Goal: Check status: Check status

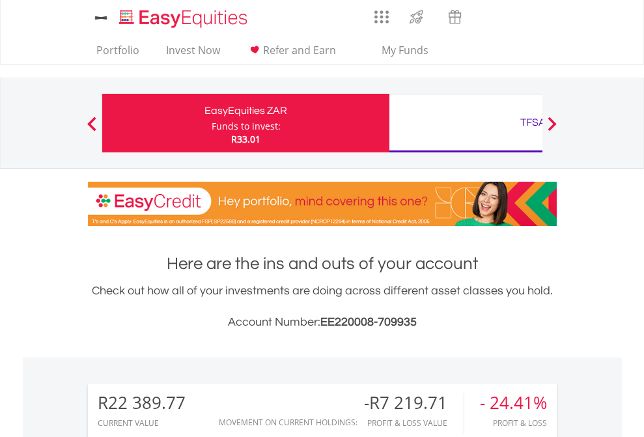
click at [212, 123] on div "Funds to invest:" at bounding box center [246, 126] width 69 height 13
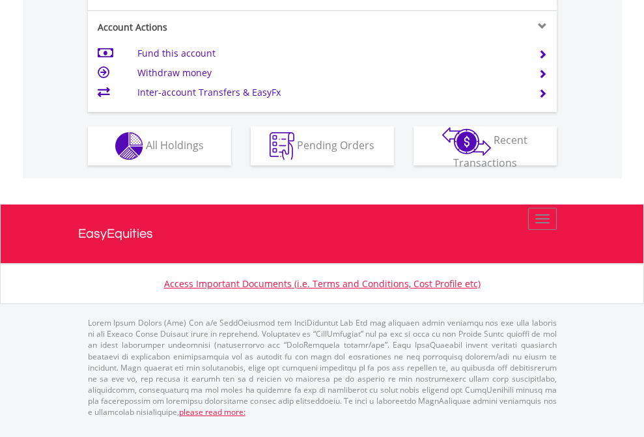
scroll to position [1188, 0]
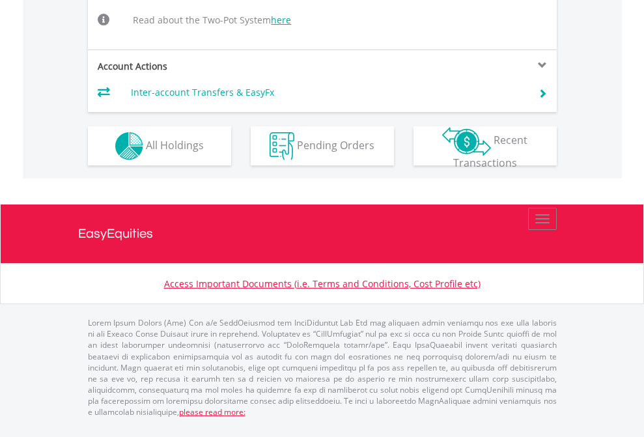
scroll to position [1188, 0]
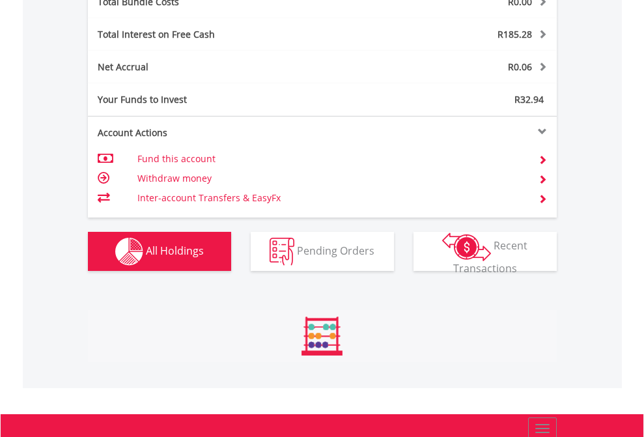
scroll to position [125, 204]
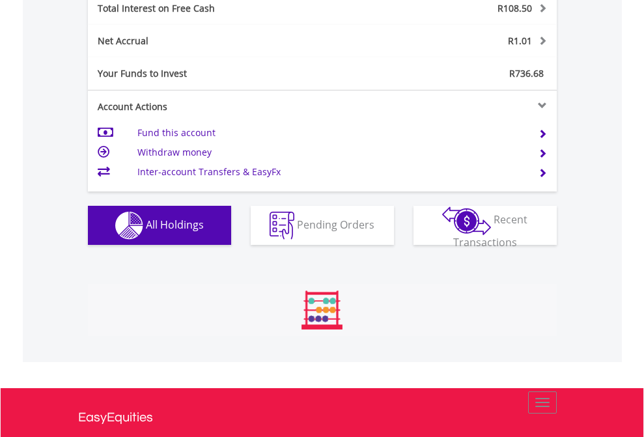
scroll to position [125, 204]
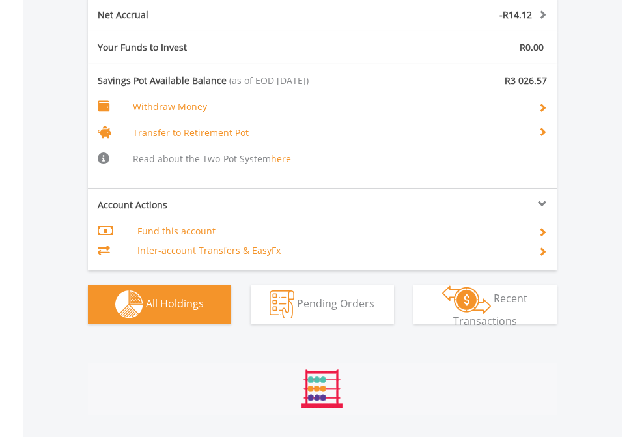
scroll to position [125, 204]
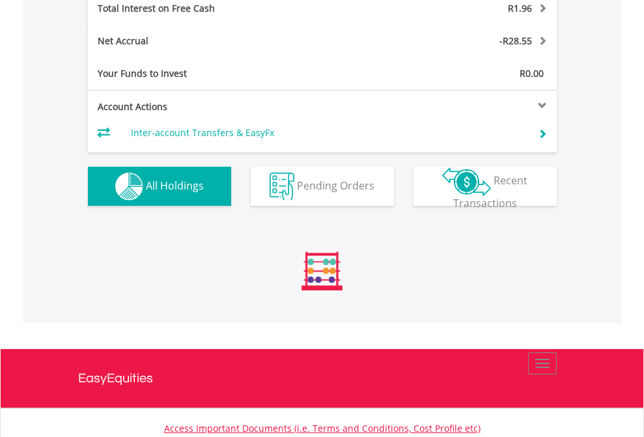
scroll to position [1500, 0]
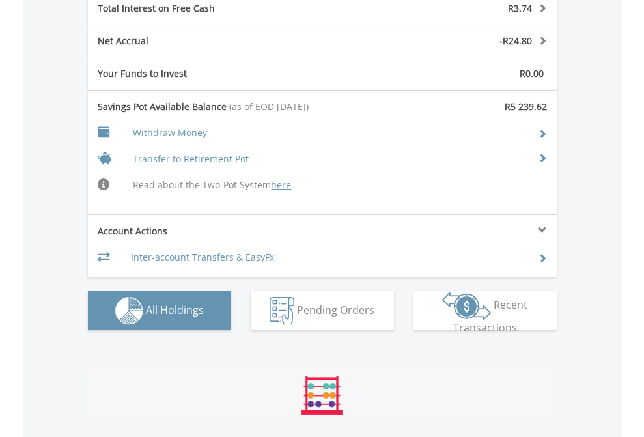
scroll to position [1556, 0]
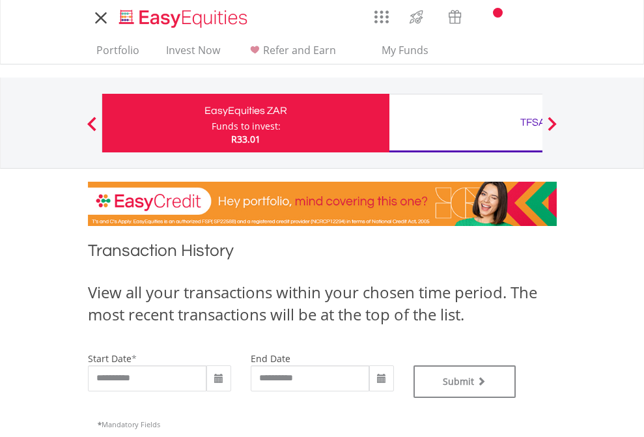
type input "**********"
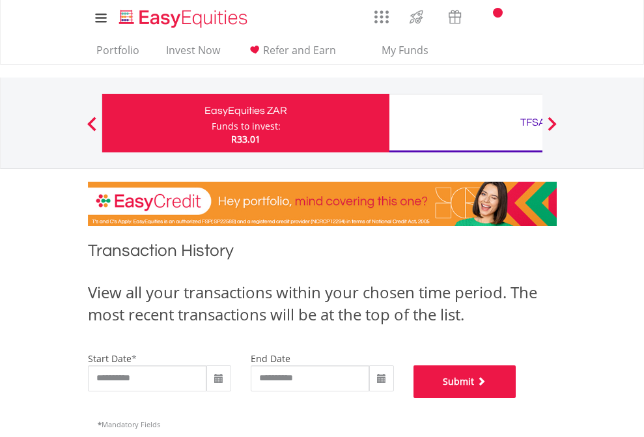
click at [516, 398] on button "Submit" at bounding box center [464, 381] width 103 height 33
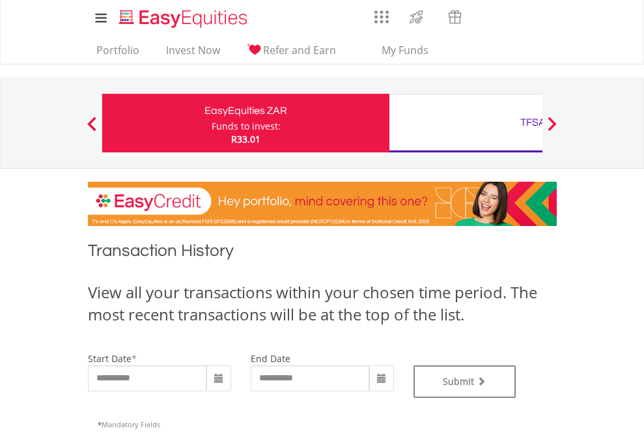
click at [465, 123] on div "TFSA" at bounding box center [532, 122] width 271 height 18
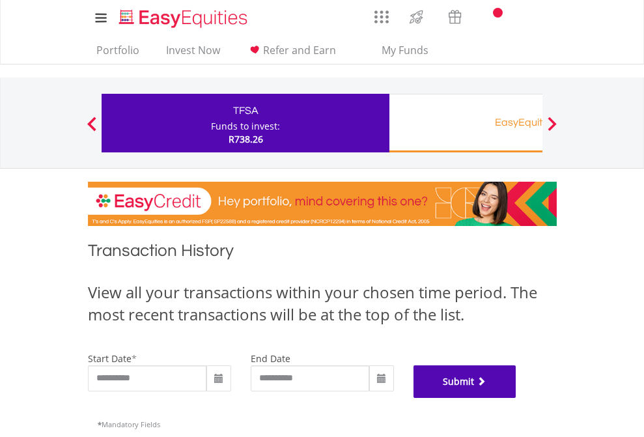
click at [516, 398] on button "Submit" at bounding box center [464, 381] width 103 height 33
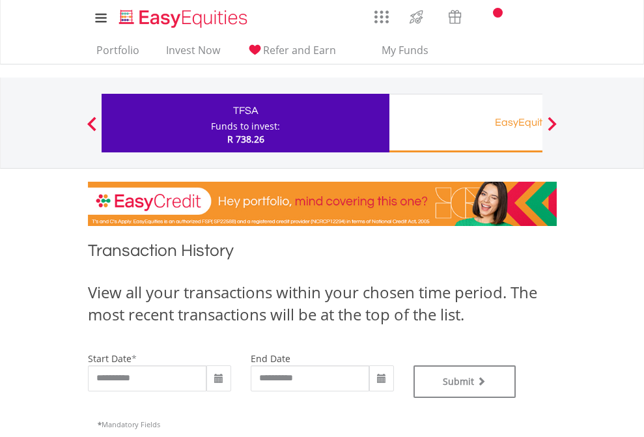
click at [465, 123] on div "EasyEquities RA" at bounding box center [532, 122] width 271 height 18
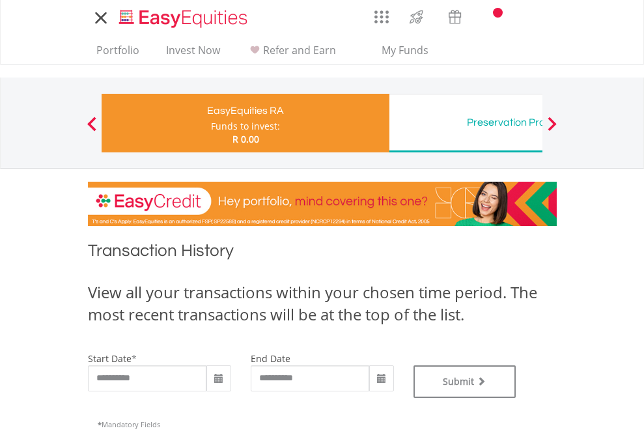
type input "**********"
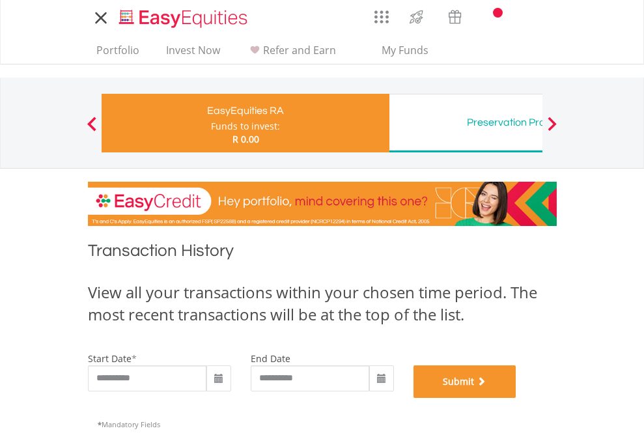
click at [516, 398] on button "Submit" at bounding box center [464, 381] width 103 height 33
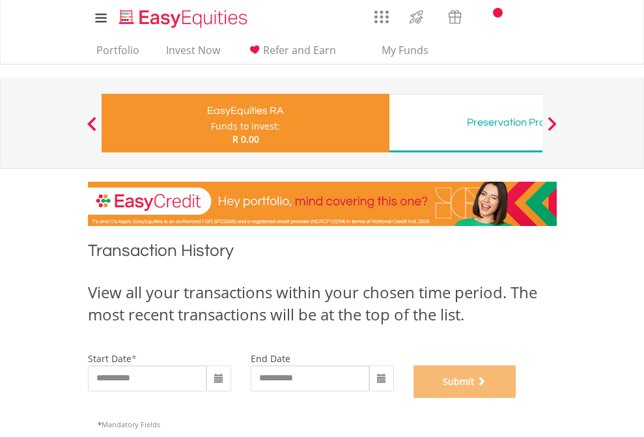
scroll to position [528, 0]
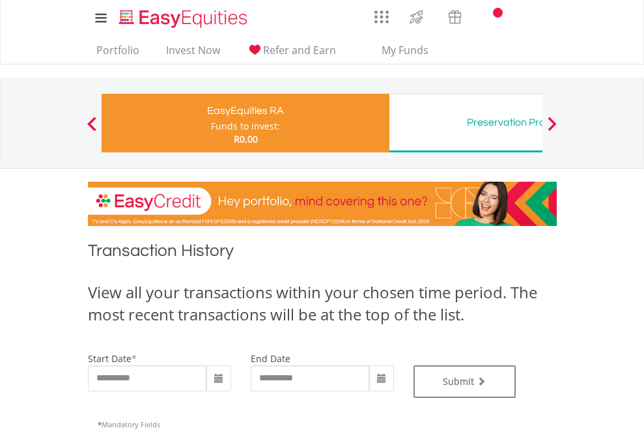
click at [465, 123] on div "Preservation Provident Fund" at bounding box center [532, 122] width 271 height 18
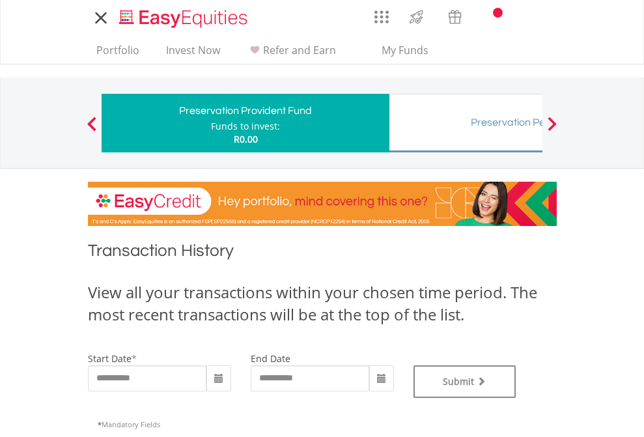
type input "**********"
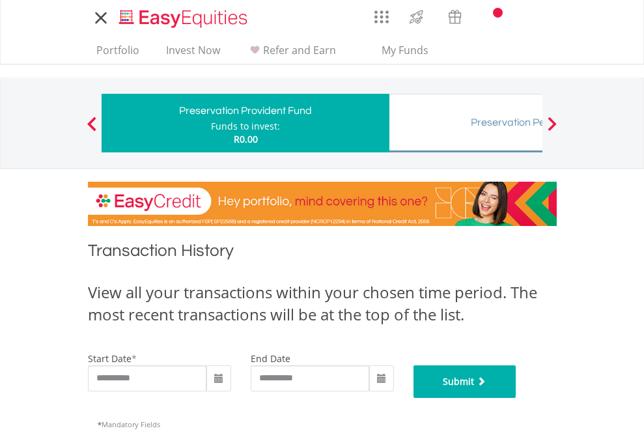
click at [516, 398] on button "Submit" at bounding box center [464, 381] width 103 height 33
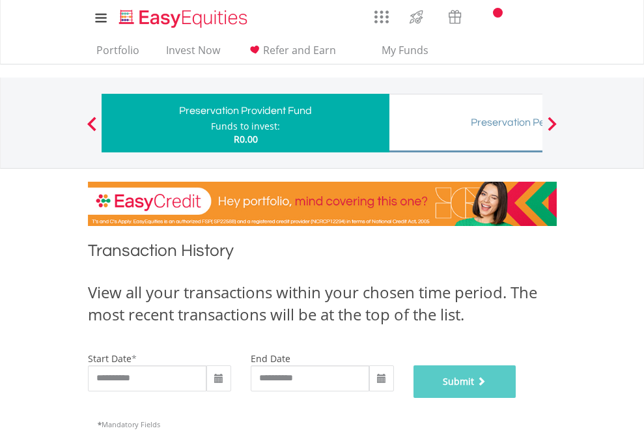
scroll to position [528, 0]
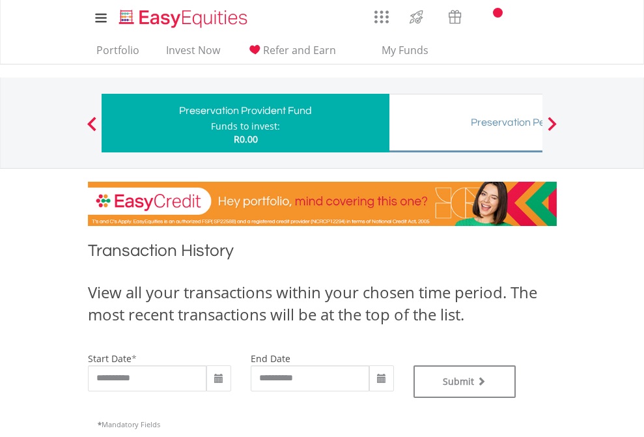
click at [465, 123] on div "Preservation Pension Fund" at bounding box center [532, 122] width 271 height 18
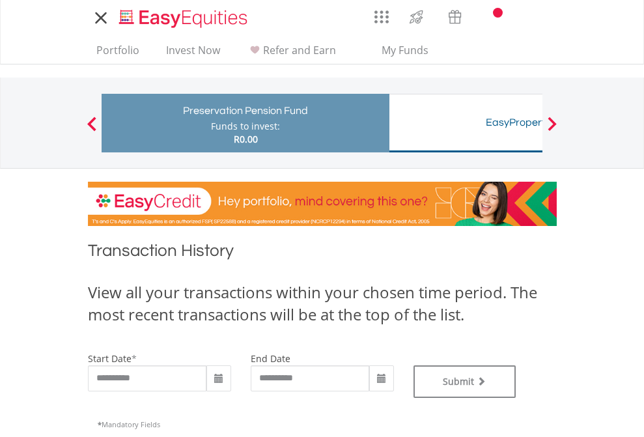
type input "**********"
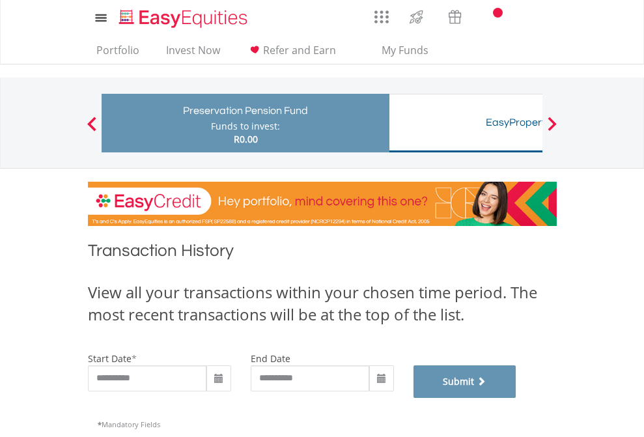
click at [516, 398] on button "Submit" at bounding box center [464, 381] width 103 height 33
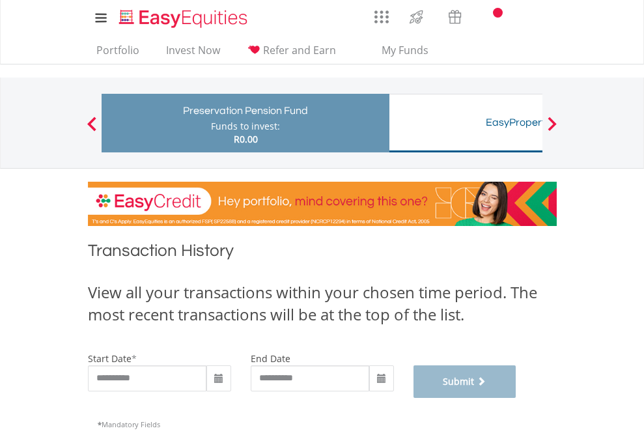
scroll to position [528, 0]
